Goal: Communication & Community: Answer question/provide support

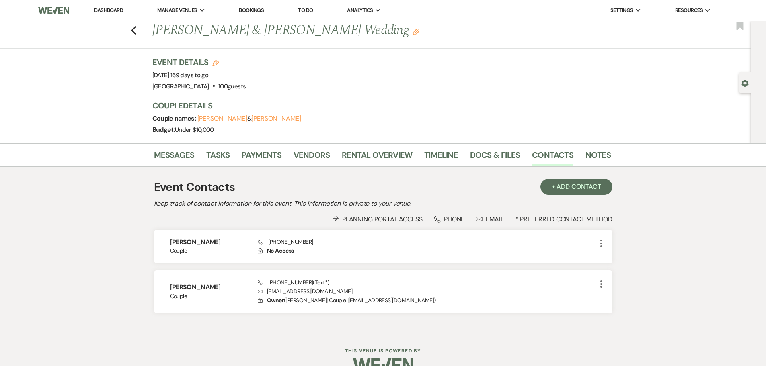
click at [107, 9] on link "Dashboard" at bounding box center [108, 10] width 29 height 7
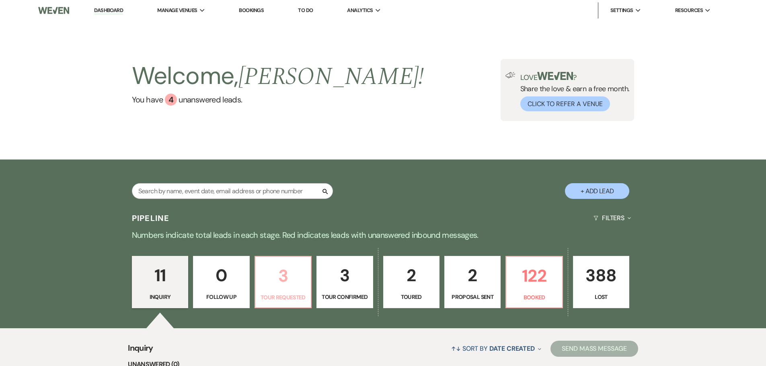
click at [282, 288] on p "3" at bounding box center [283, 275] width 46 height 27
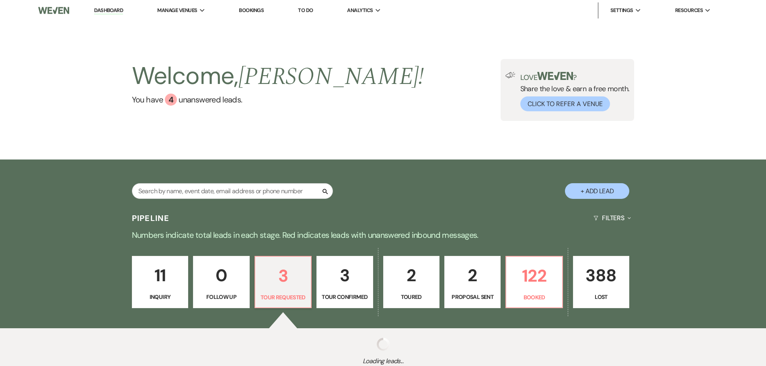
select select "2"
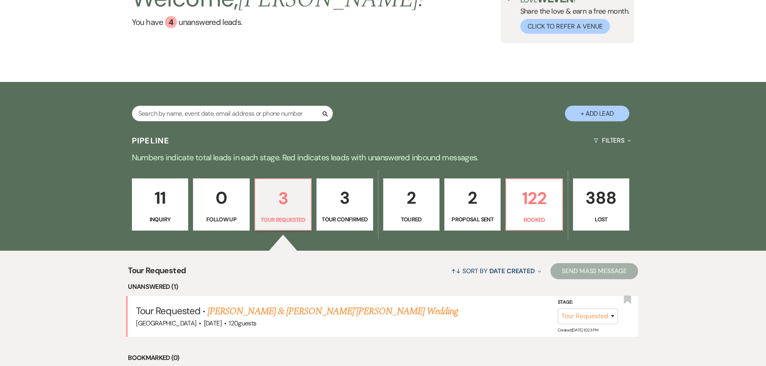
scroll to position [256, 0]
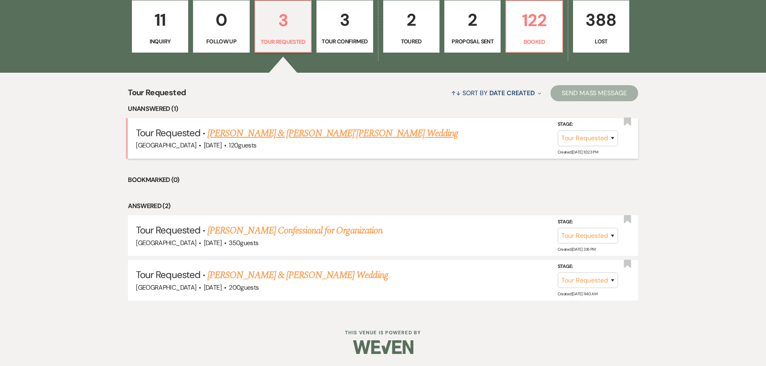
click at [257, 135] on link "[PERSON_NAME] & [PERSON_NAME]’[PERSON_NAME] Wedding" at bounding box center [332, 133] width 250 height 14
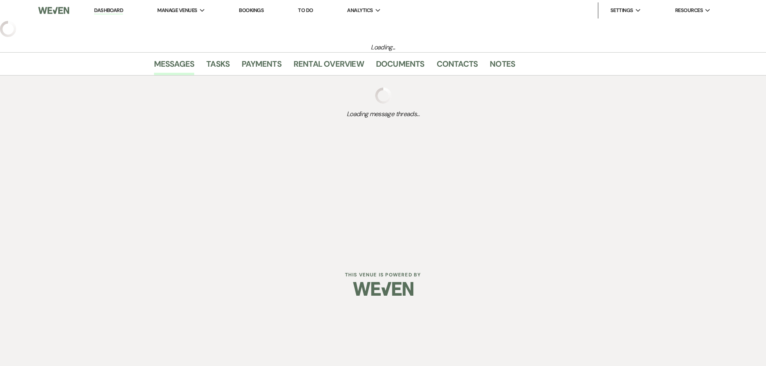
select select "2"
select select "5"
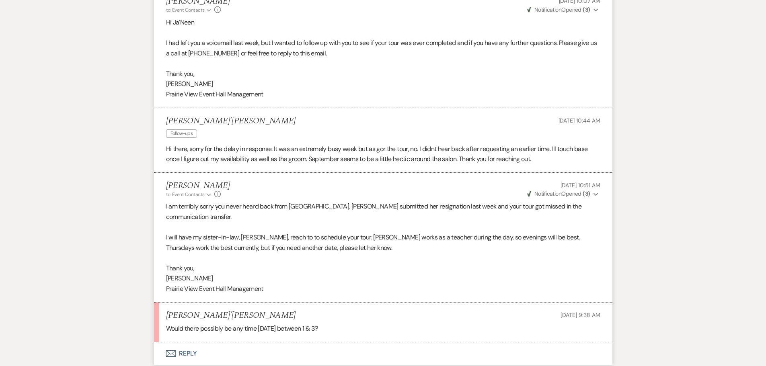
scroll to position [1507, 0]
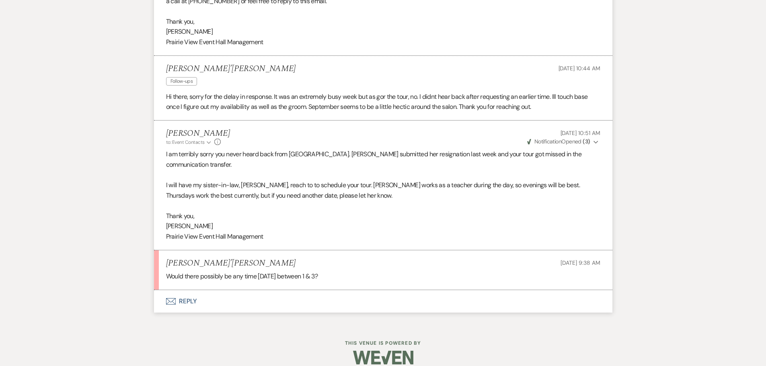
click at [185, 290] on button "Envelope Reply" at bounding box center [383, 301] width 458 height 23
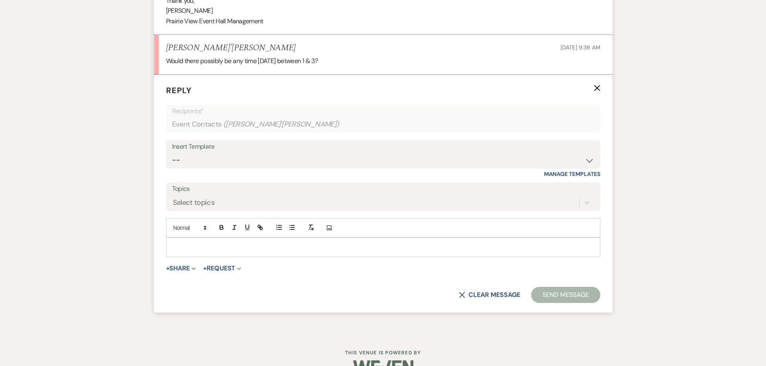
scroll to position [1723, 0]
click at [236, 242] on p at bounding box center [382, 246] width 421 height 9
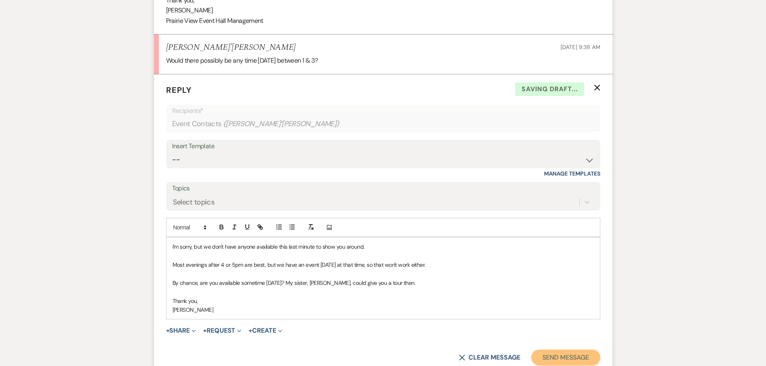
click at [575, 350] on button "Send Message" at bounding box center [565, 358] width 69 height 16
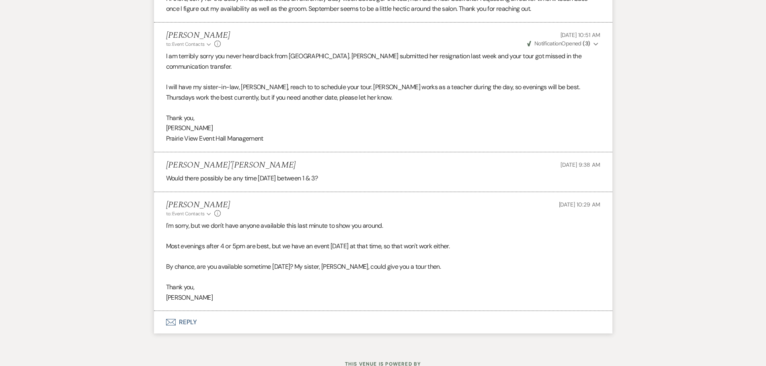
scroll to position [1586, 0]
